Goal: Entertainment & Leisure: Consume media (video, audio)

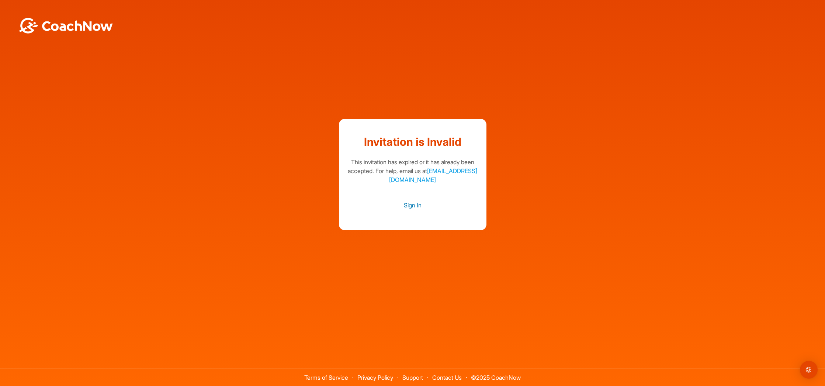
click at [414, 205] on link "Sign In" at bounding box center [412, 205] width 133 height 10
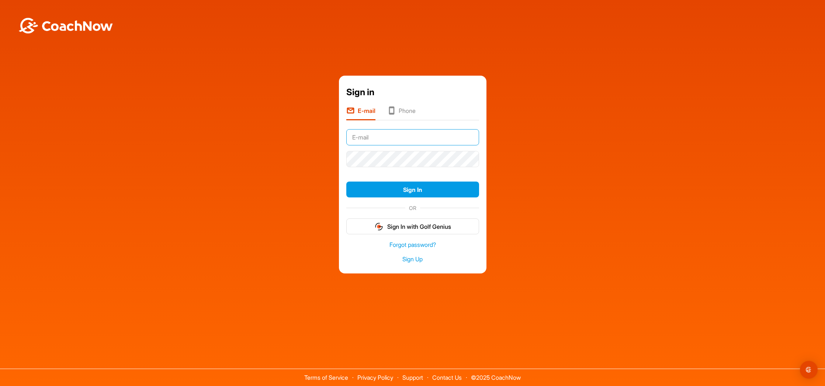
type input "achaikovsky@comcast.net"
click at [412, 188] on button "Sign In" at bounding box center [412, 189] width 133 height 16
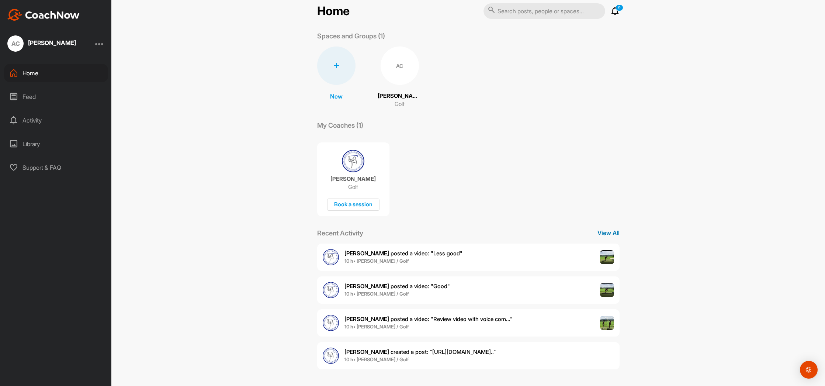
click at [604, 232] on p "View All" at bounding box center [608, 232] width 22 height 9
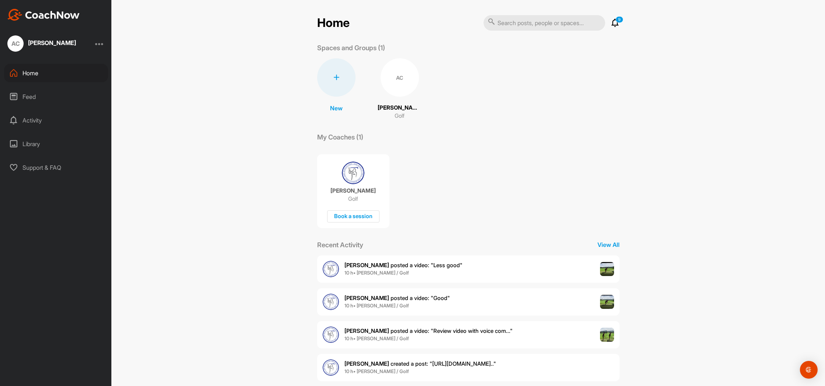
click at [392, 365] on span "[PERSON_NAME] created a post : "[URL][DOMAIN_NAME].."" at bounding box center [420, 363] width 152 height 7
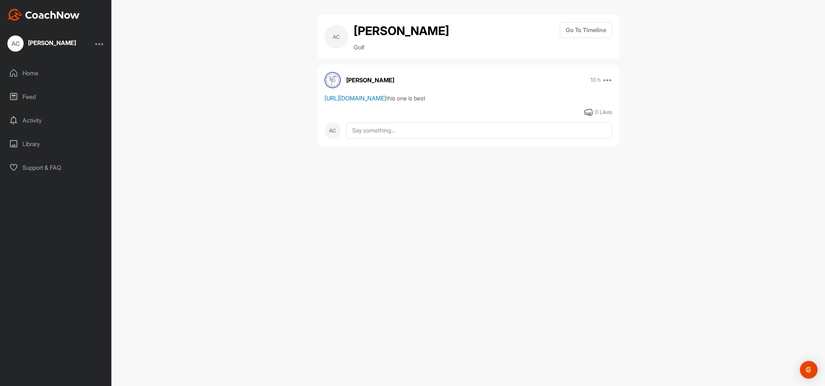
click at [385, 100] on link "[URL][DOMAIN_NAME]" at bounding box center [355, 97] width 62 height 7
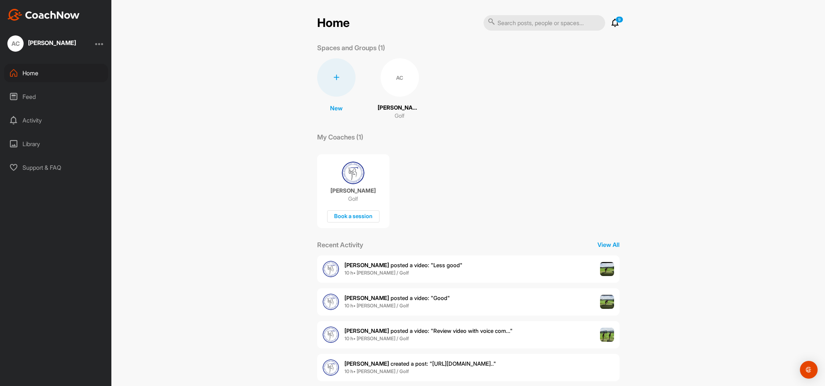
click at [444, 330] on span "[PERSON_NAME] posted a video : " Review video with voice com... "" at bounding box center [428, 330] width 168 height 7
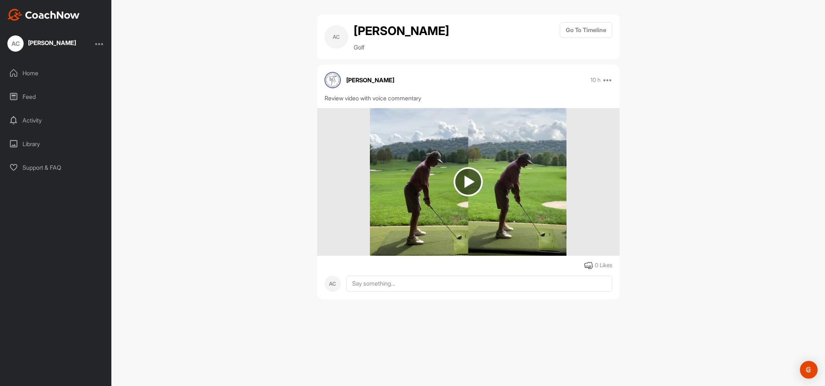
click at [467, 178] on img at bounding box center [468, 181] width 29 height 29
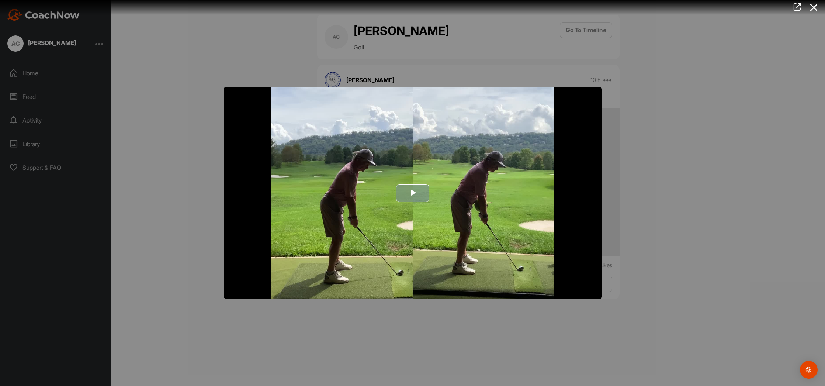
click at [413, 193] on span "Video Player" at bounding box center [413, 193] width 0 height 0
click at [649, 316] on div at bounding box center [412, 193] width 825 height 386
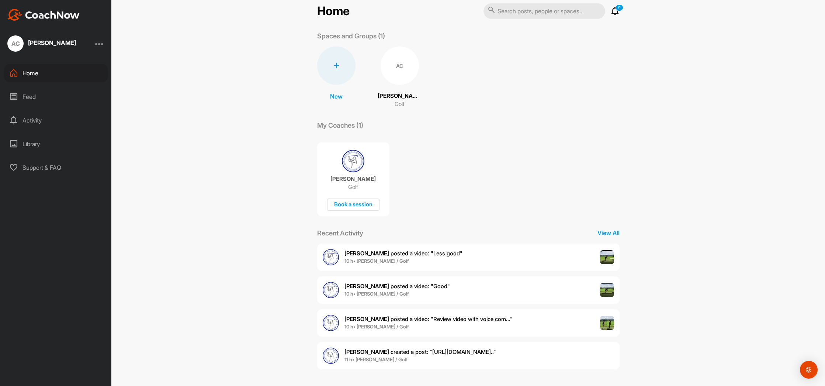
scroll to position [10, 0]
click at [413, 286] on span "[PERSON_NAME] posted a video : " Good "" at bounding box center [396, 287] width 105 height 7
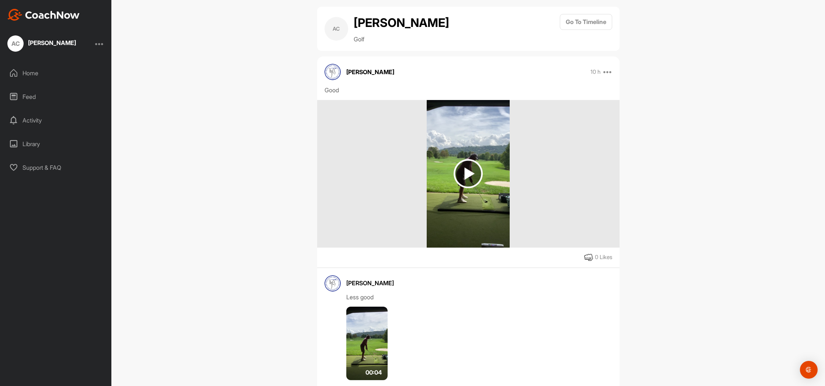
scroll to position [8, 0]
click at [467, 174] on img at bounding box center [468, 173] width 29 height 29
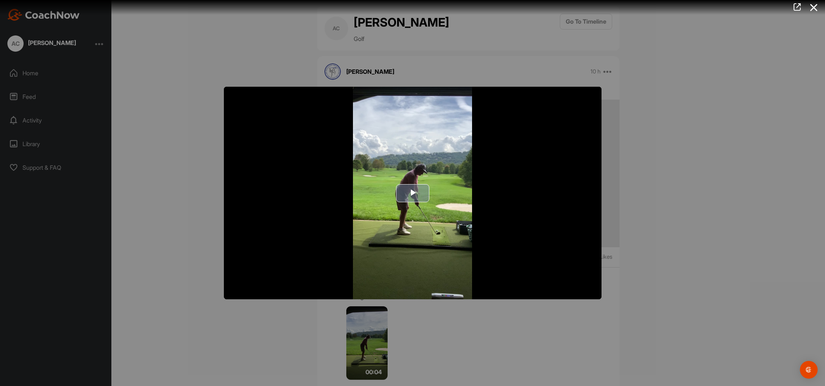
click at [413, 193] on span "Video Player" at bounding box center [413, 193] width 0 height 0
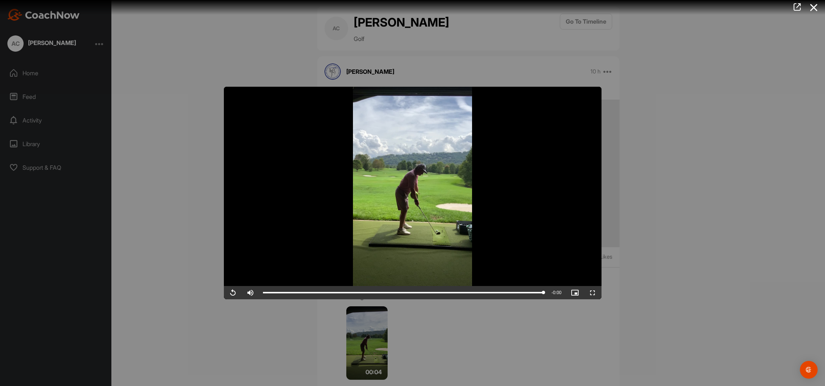
scroll to position [0, 0]
click at [366, 349] on div at bounding box center [412, 193] width 825 height 386
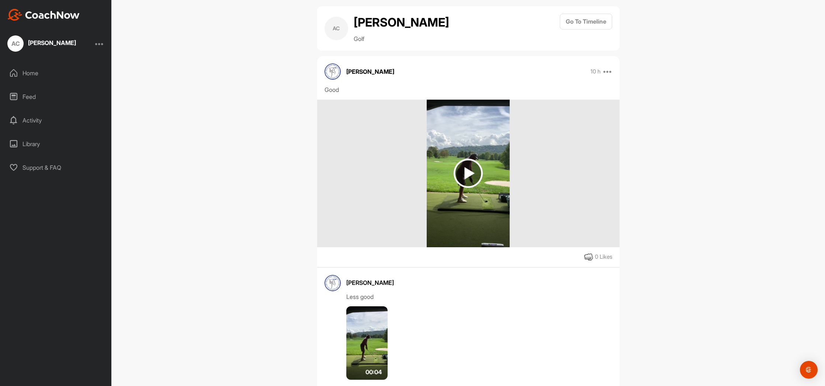
click at [363, 340] on img at bounding box center [366, 343] width 41 height 74
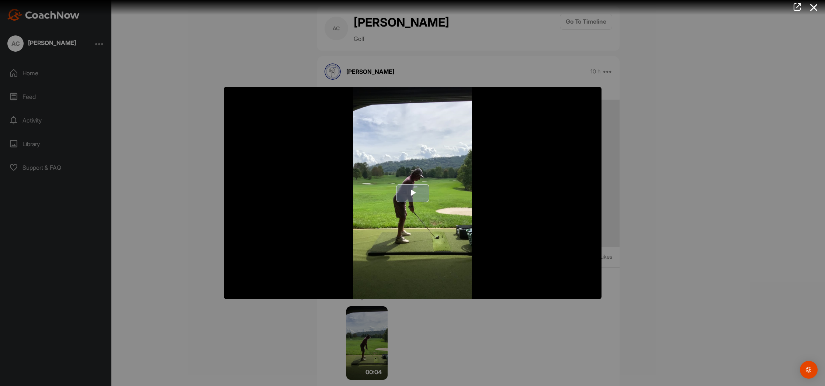
click at [413, 193] on span "Video Player" at bounding box center [413, 193] width 0 height 0
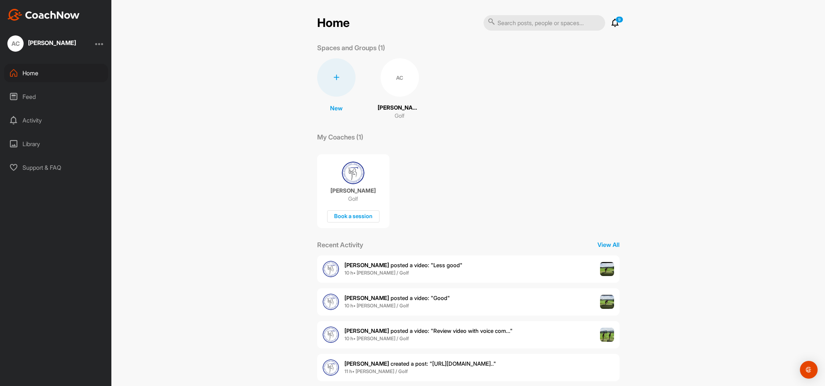
click at [422, 264] on span "[PERSON_NAME] posted a video : " Less good "" at bounding box center [403, 264] width 118 height 7
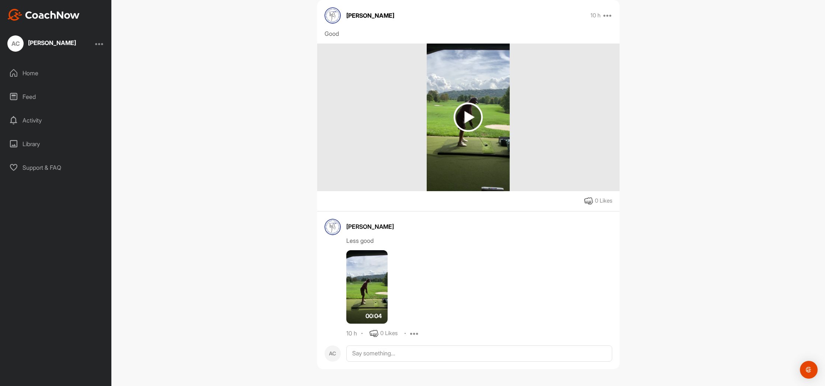
click at [466, 113] on img at bounding box center [468, 117] width 29 height 29
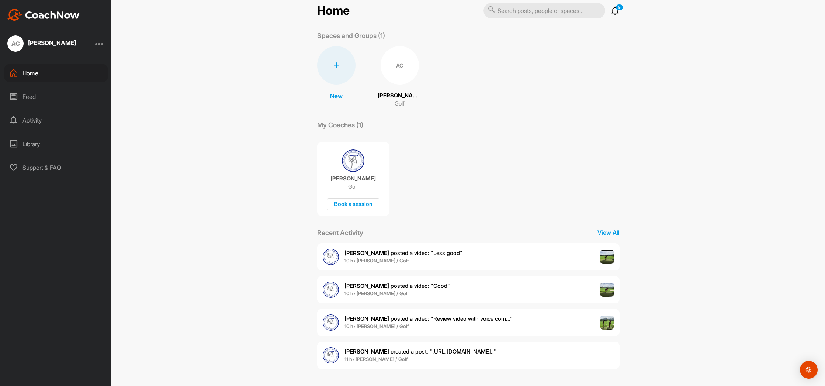
scroll to position [12, 0]
click at [349, 204] on div "Book a session" at bounding box center [353, 204] width 52 height 12
